Goal: Entertainment & Leisure: Consume media (video, audio)

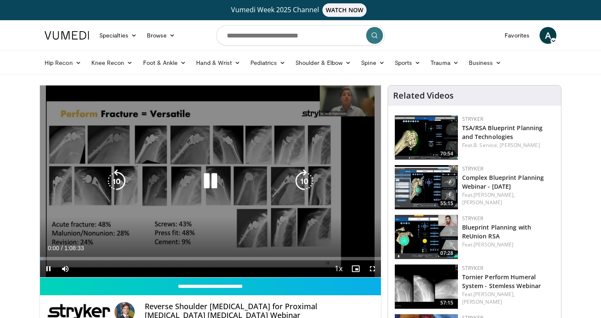
scroll to position [88, 0]
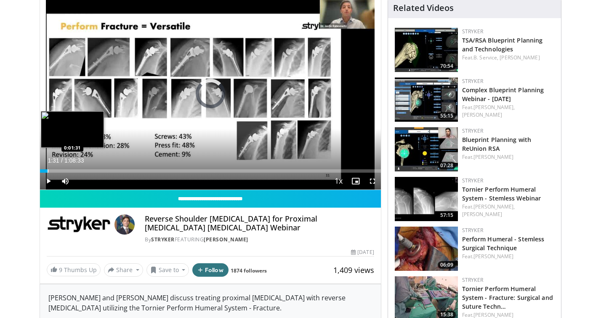
click at [48, 170] on div "Progress Bar" at bounding box center [48, 170] width 1 height 3
click at [61, 168] on div "Loaded : 3.37% 0:04:18 0:04:18" at bounding box center [210, 169] width 341 height 8
click at [68, 170] on div "Progress Bar" at bounding box center [68, 170] width 1 height 3
click at [73, 170] on div "Progress Bar" at bounding box center [73, 170] width 1 height 3
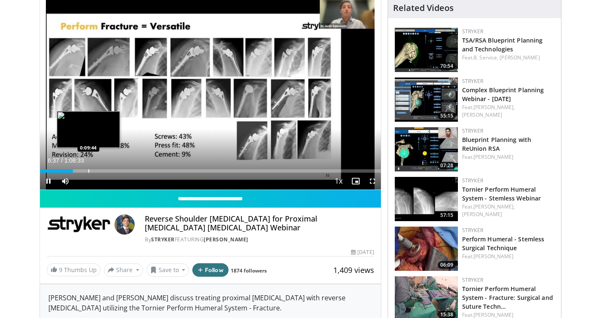
click at [88, 170] on div "Progress Bar" at bounding box center [88, 170] width 1 height 3
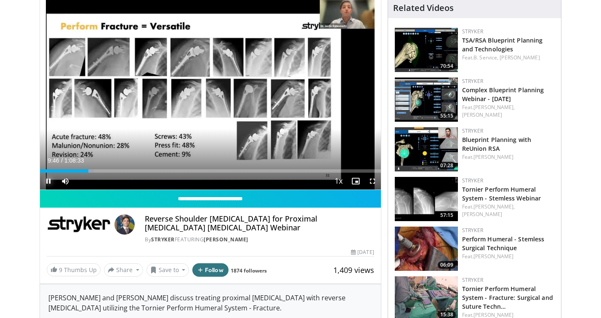
click at [47, 179] on span "Video Player" at bounding box center [48, 181] width 17 height 17
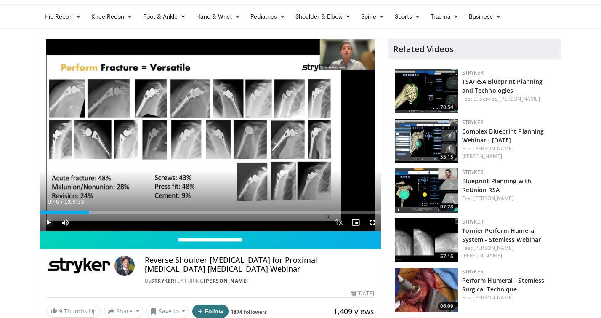
scroll to position [0, 0]
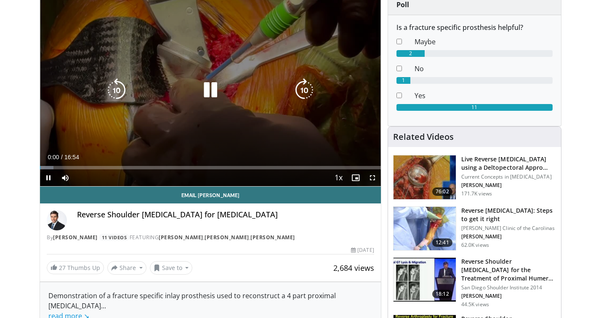
scroll to position [93, 0]
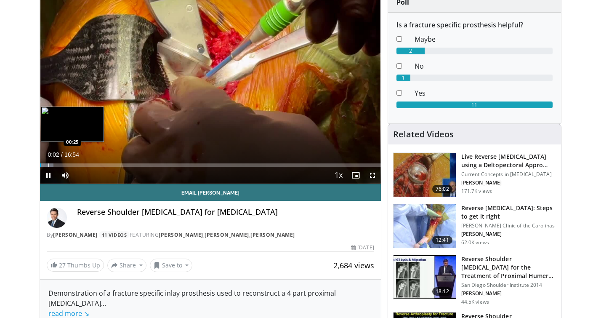
click at [48, 164] on div "Progress Bar" at bounding box center [48, 164] width 1 height 3
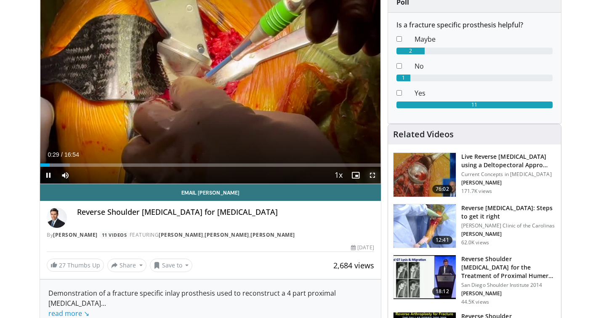
click at [373, 175] on span "Video Player" at bounding box center [372, 175] width 17 height 17
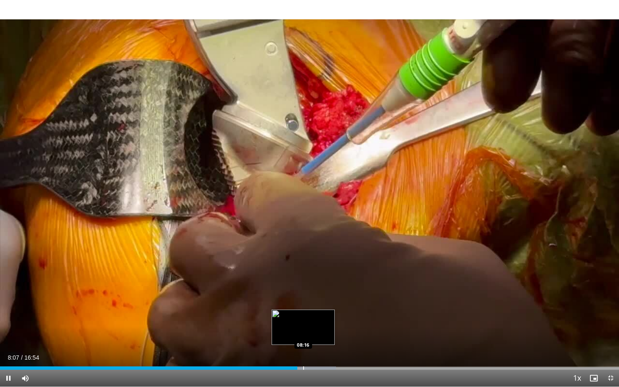
click at [303, 317] on div "Progress Bar" at bounding box center [303, 368] width 1 height 3
click at [314, 317] on div "Loaded : 55.25% 08:18 08:35" at bounding box center [309, 366] width 619 height 8
click at [334, 317] on div "Progress Bar" at bounding box center [334, 368] width 1 height 3
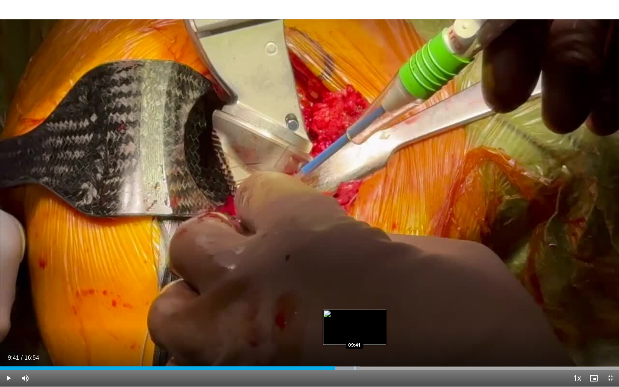
click at [354, 317] on div "Loaded : 58.21% 09:08 09:41" at bounding box center [309, 366] width 619 height 8
click at [367, 317] on div "Loaded : 62.16% 09:42 10:02" at bounding box center [309, 366] width 619 height 8
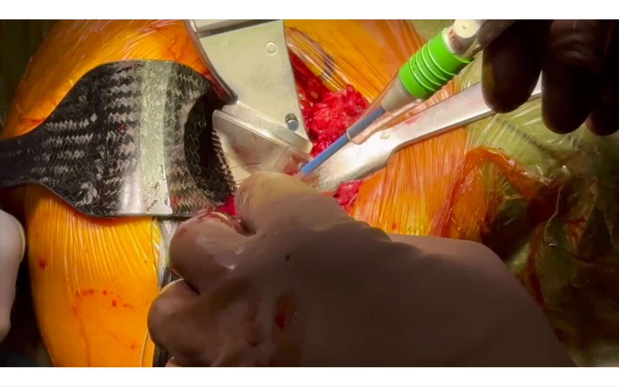
click at [397, 317] on div "10 seconds Tap to unmute" at bounding box center [309, 193] width 619 height 387
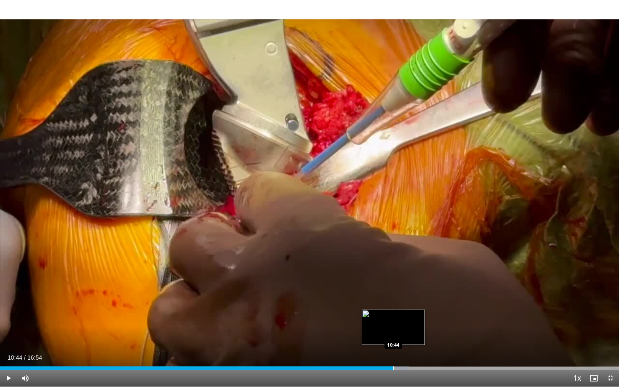
click at [393, 317] on div "Loaded : 66.10% 10:08 10:44" at bounding box center [309, 366] width 619 height 8
click at [413, 317] on div "Progress Bar" at bounding box center [413, 368] width 1 height 3
click at [425, 317] on div "Progress Bar" at bounding box center [424, 368] width 1 height 3
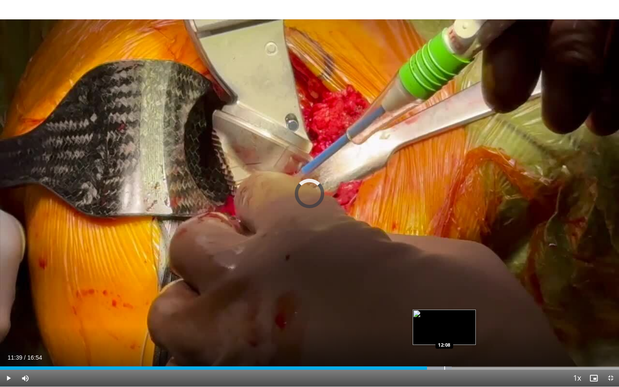
click at [444, 317] on div "Progress Bar" at bounding box center [444, 368] width 1 height 3
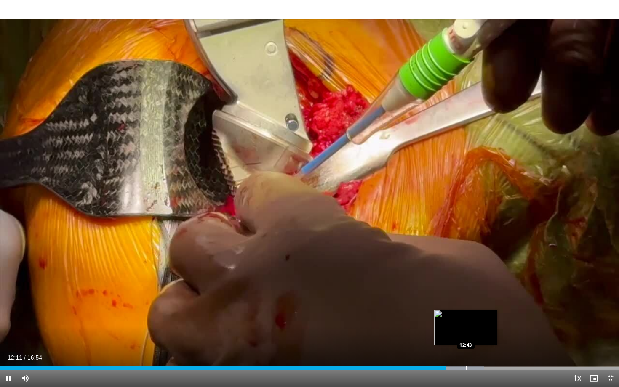
click at [465, 317] on div "Loaded : 78.21% 12:11 12:43" at bounding box center [309, 366] width 619 height 8
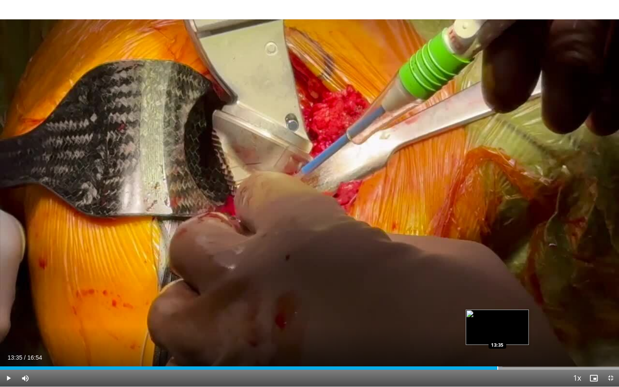
click at [497, 317] on div "Progress Bar" at bounding box center [497, 368] width 1 height 3
click at [529, 317] on div "Progress Bar" at bounding box center [529, 368] width 1 height 3
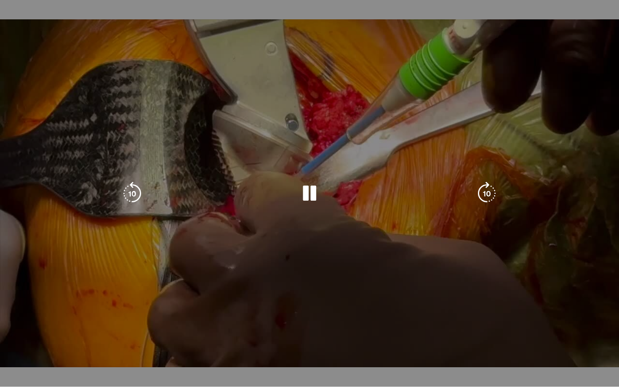
click at [557, 317] on div "10 seconds Tap to unmute" at bounding box center [309, 193] width 619 height 387
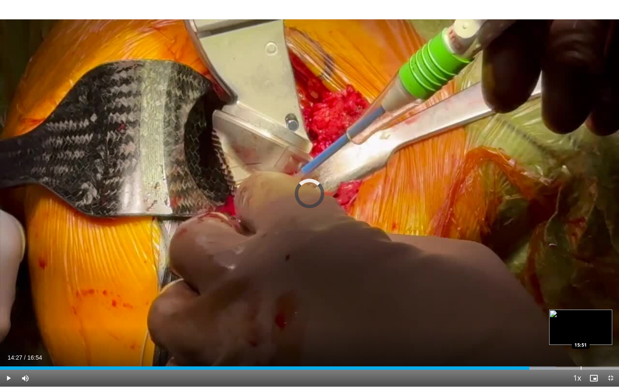
click at [581, 317] on div "Progress Bar" at bounding box center [581, 368] width 1 height 3
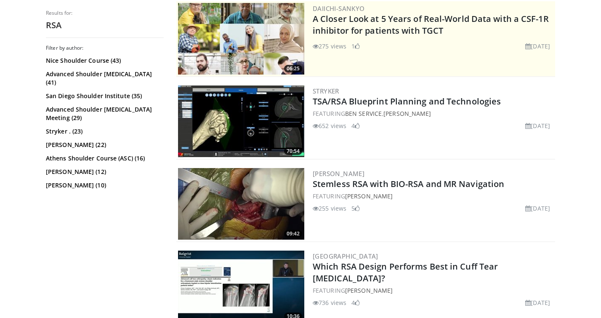
scroll to position [176, 0]
